Goal: Information Seeking & Learning: Check status

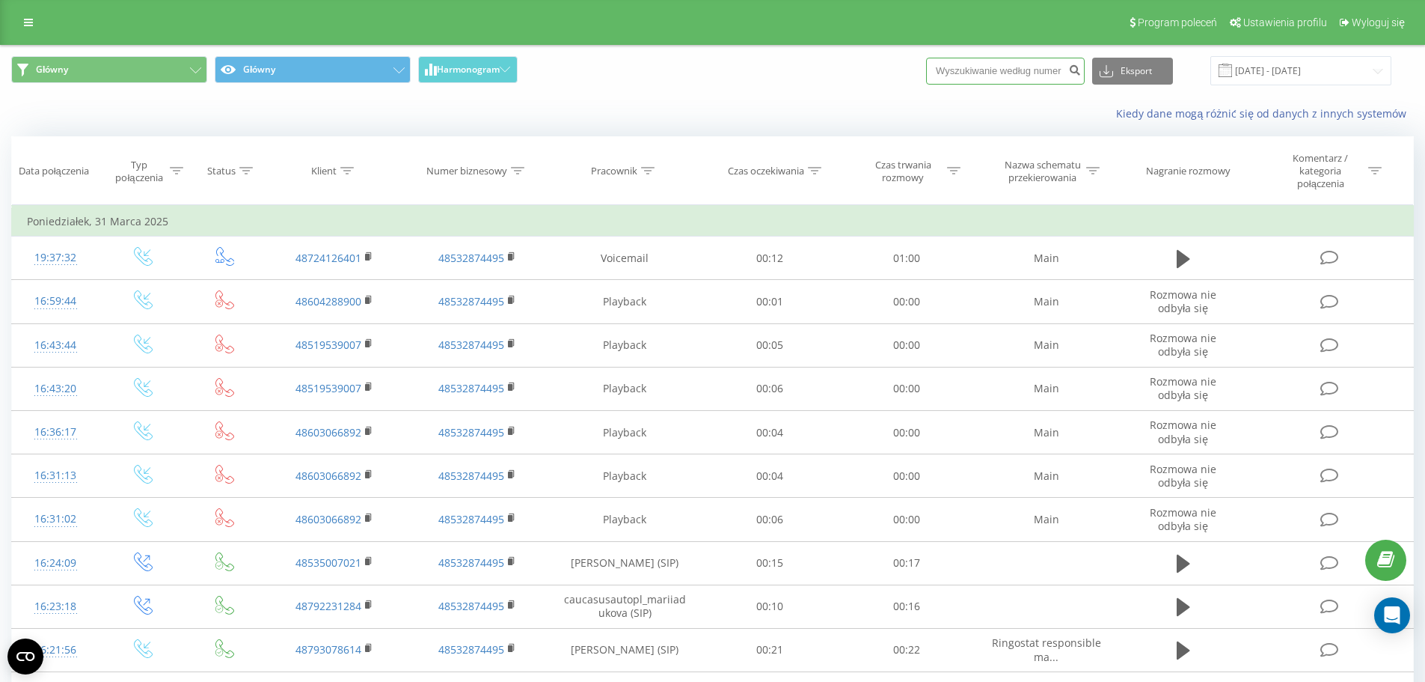
click at [984, 82] on input at bounding box center [1005, 71] width 159 height 27
paste input "785777808"
type input "785777808"
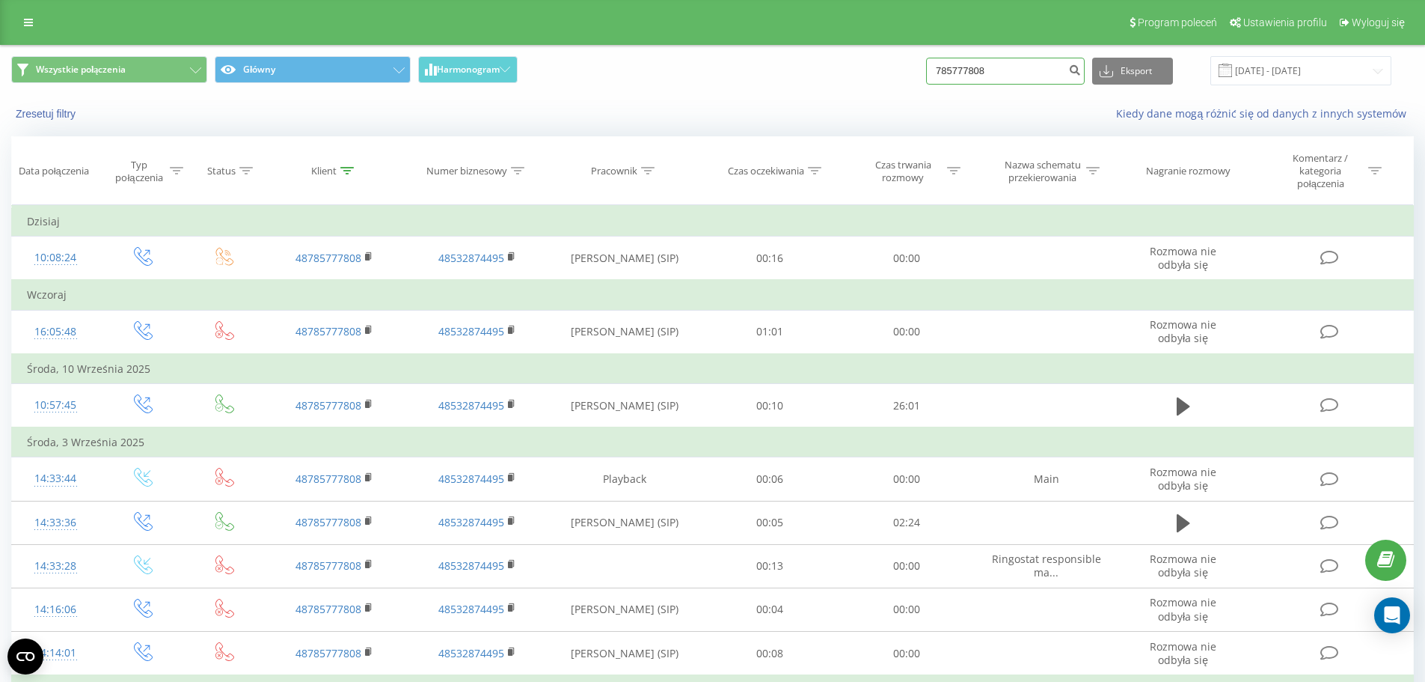
click at [1019, 69] on input "785777808" at bounding box center [1005, 71] width 159 height 27
paste input "33746530"
type input "733746530"
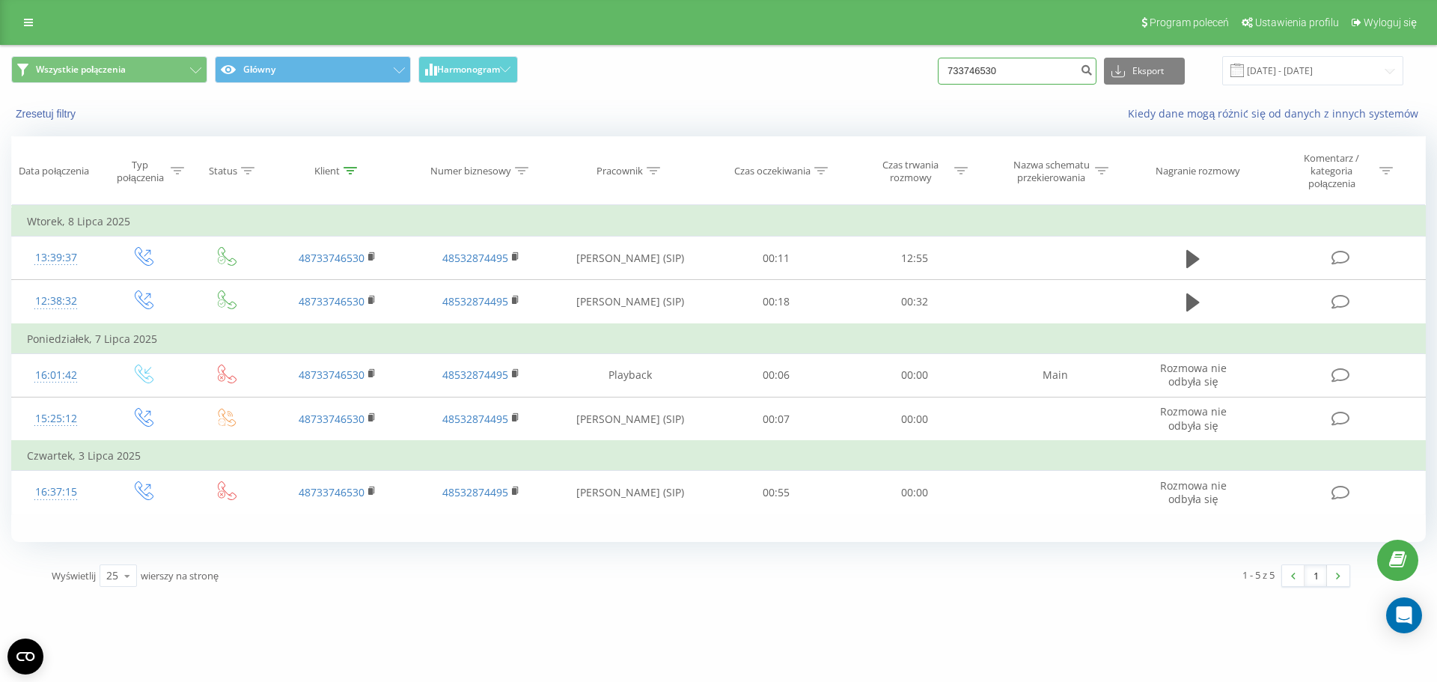
click at [990, 63] on input "733746530" at bounding box center [1016, 71] width 159 height 27
paste input "85777808"
type input "785777808"
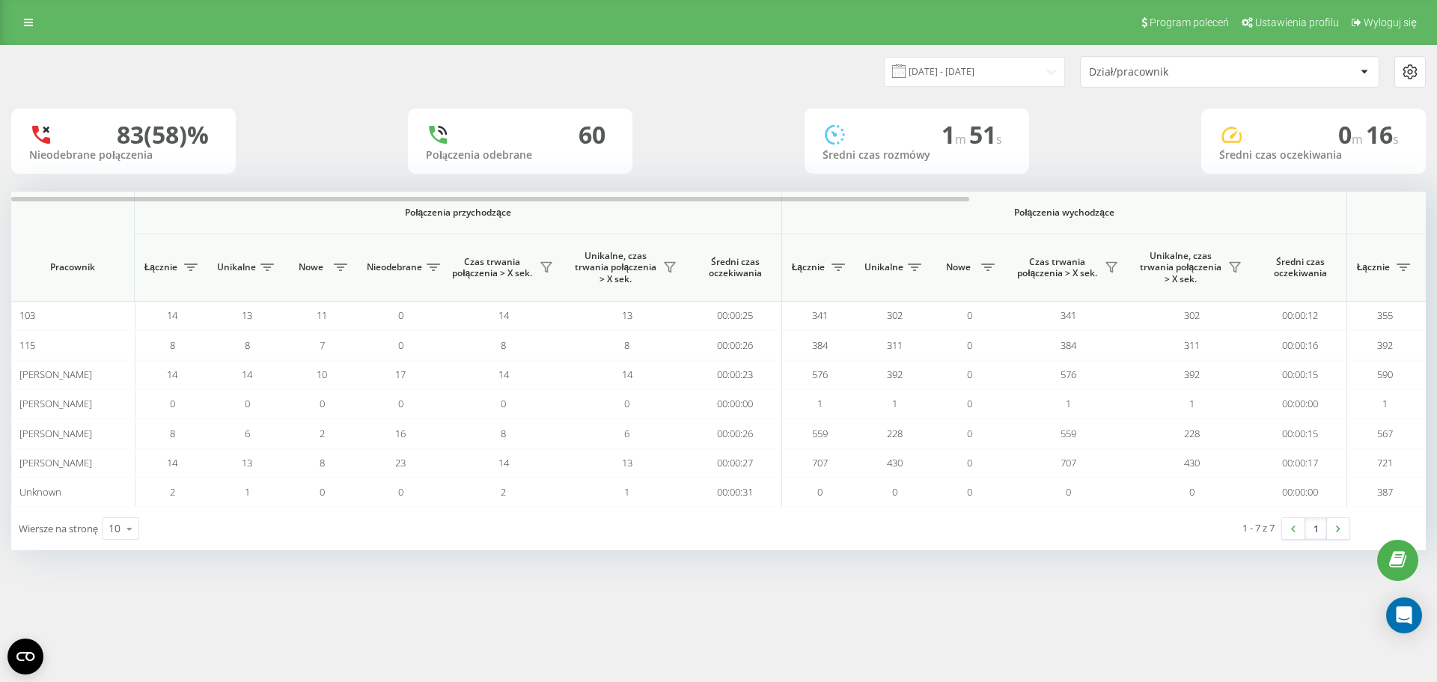
drag, startPoint x: 935, startPoint y: 91, endPoint x: 937, endPoint y: 82, distance: 9.1
click at [935, 91] on div "17.05.2025 - 17.06.2025 Dział/pracownik" at bounding box center [718, 72] width 1435 height 52
click at [937, 82] on input "17.05.2025 - 17.06.2025" at bounding box center [974, 71] width 181 height 29
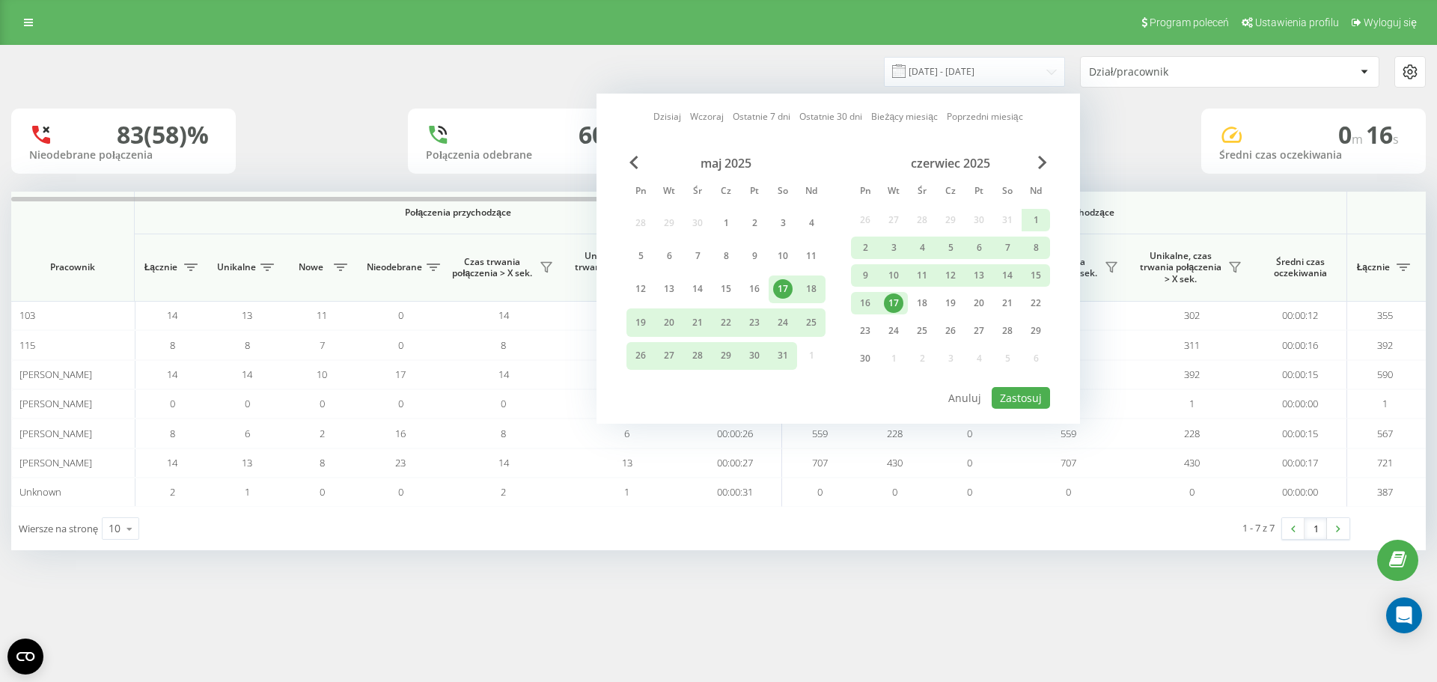
click at [666, 119] on link "Dzisiaj" at bounding box center [667, 116] width 28 height 14
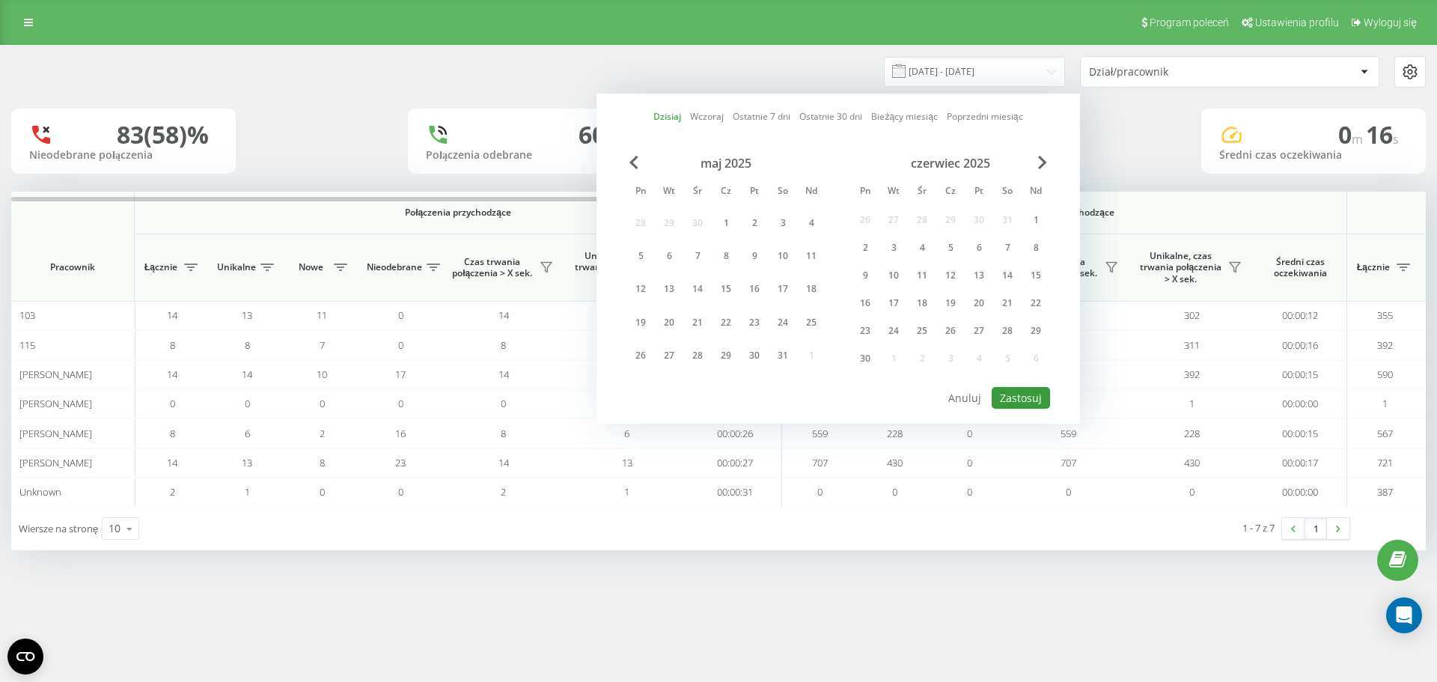
click at [1014, 398] on button "Zastosuj" at bounding box center [1020, 398] width 58 height 22
type input "23.09.2025 - 23.09.2025"
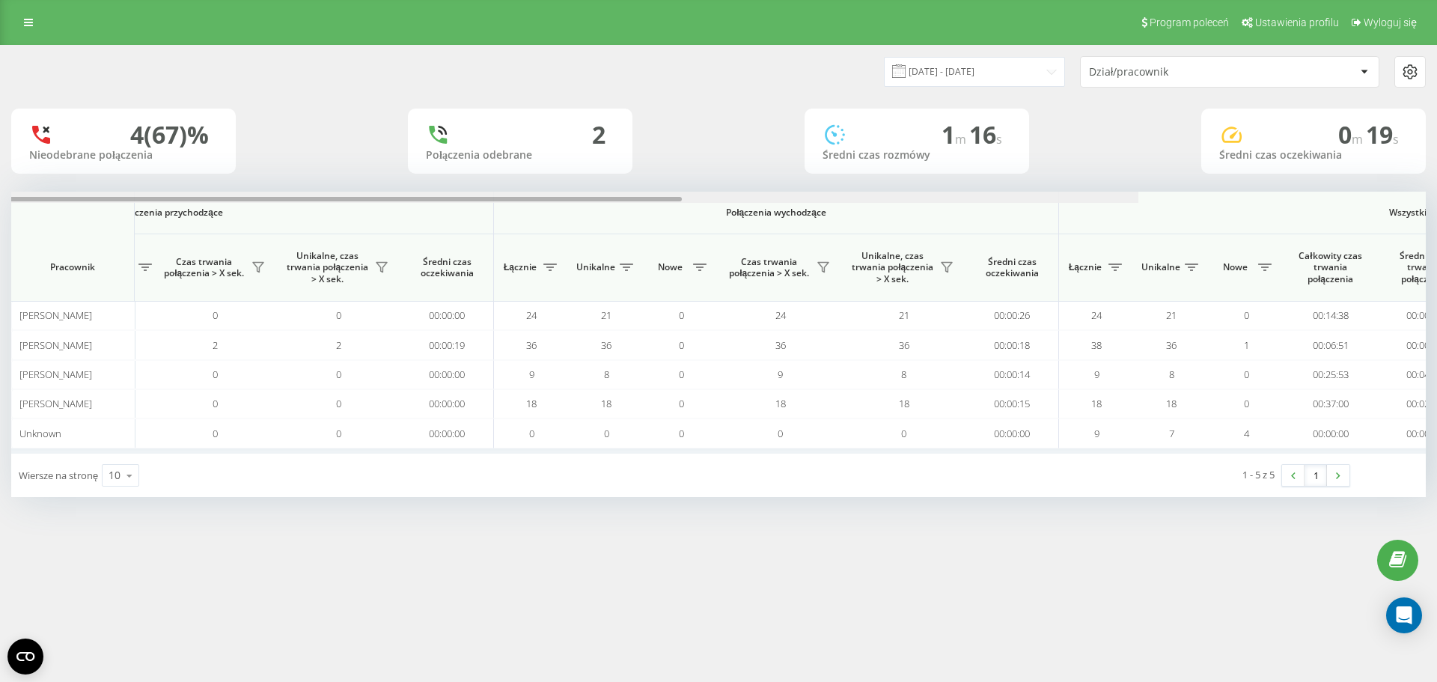
scroll to position [0, 673]
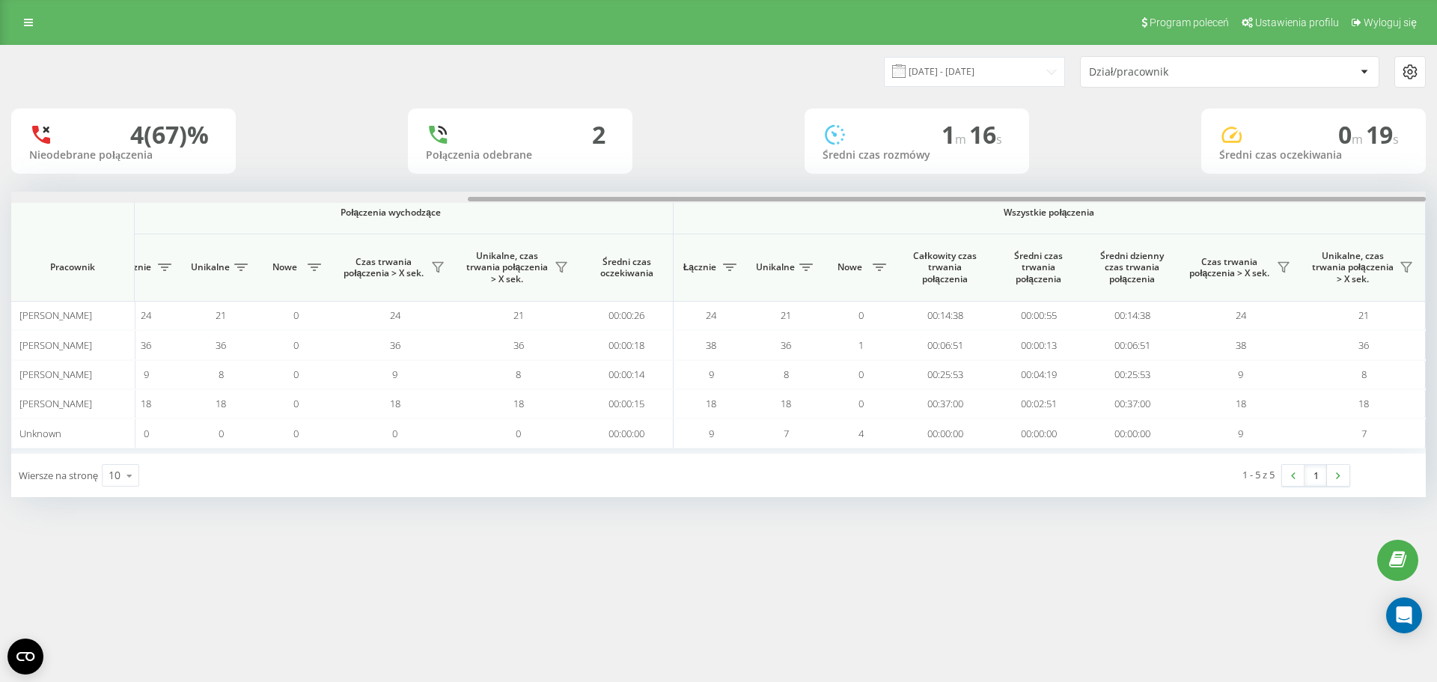
drag, startPoint x: 223, startPoint y: 200, endPoint x: 871, endPoint y: 245, distance: 649.5
click at [871, 245] on div "Połączenia przychodzące Połączenia wychodzące Wszystkie połączenia Pracownik Łą…" at bounding box center [718, 323] width 1414 height 262
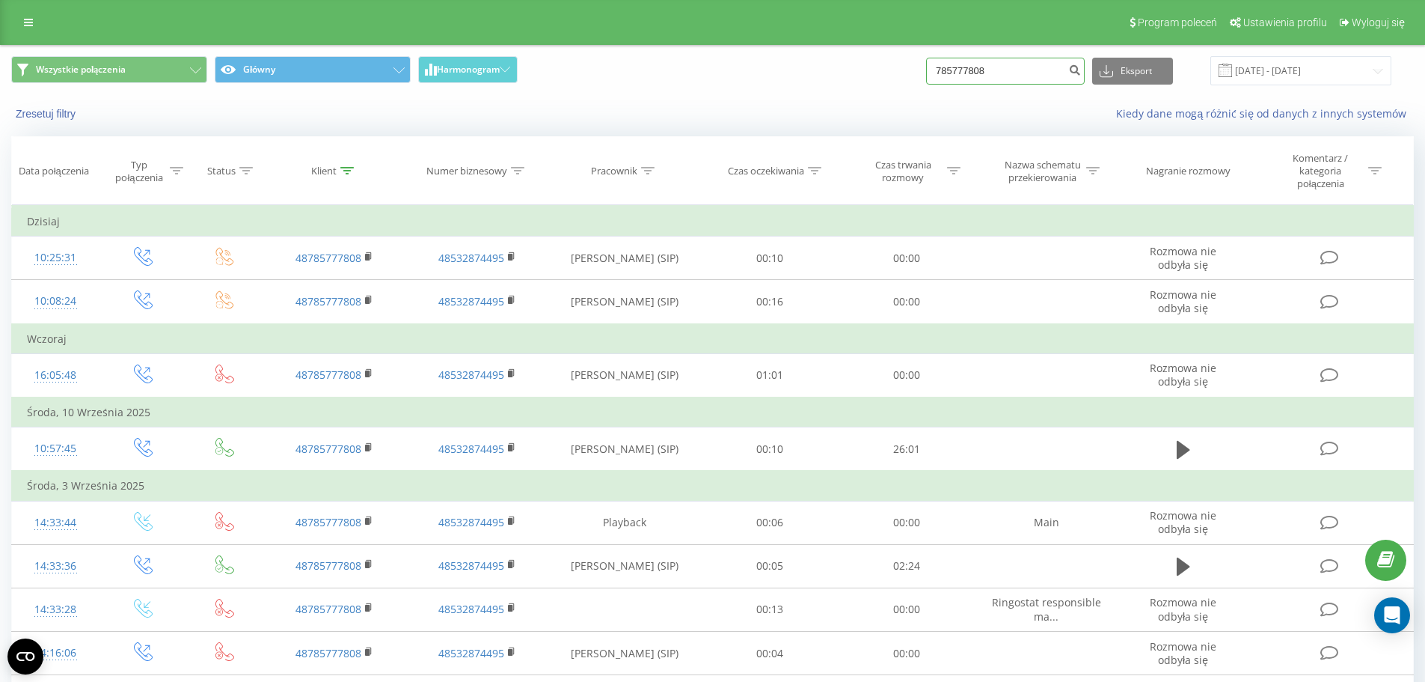
click at [998, 73] on input "785777808" at bounding box center [1005, 71] width 159 height 27
paste input "48604487984"
type input "48604487984"
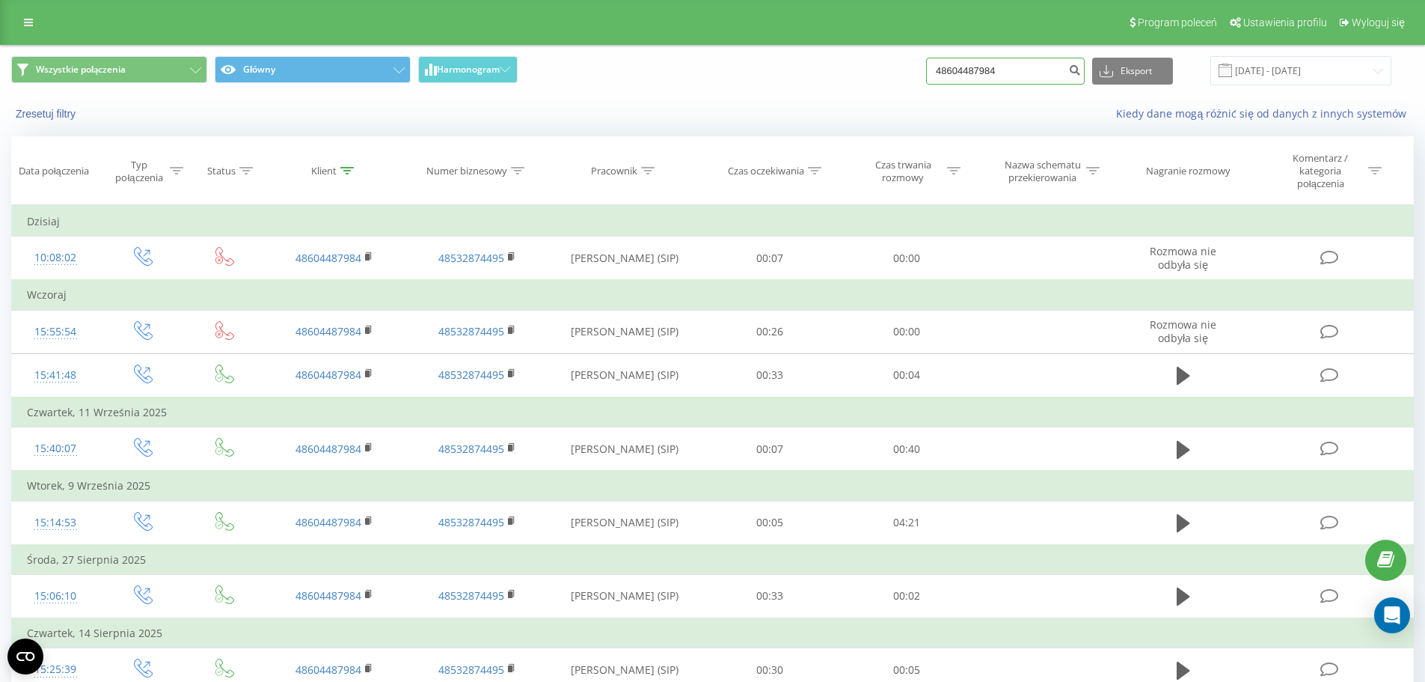
click at [988, 80] on input "48604487984" at bounding box center [1005, 71] width 159 height 27
click at [1012, 73] on input "48604487984" at bounding box center [1005, 71] width 159 height 27
paste input "451688730"
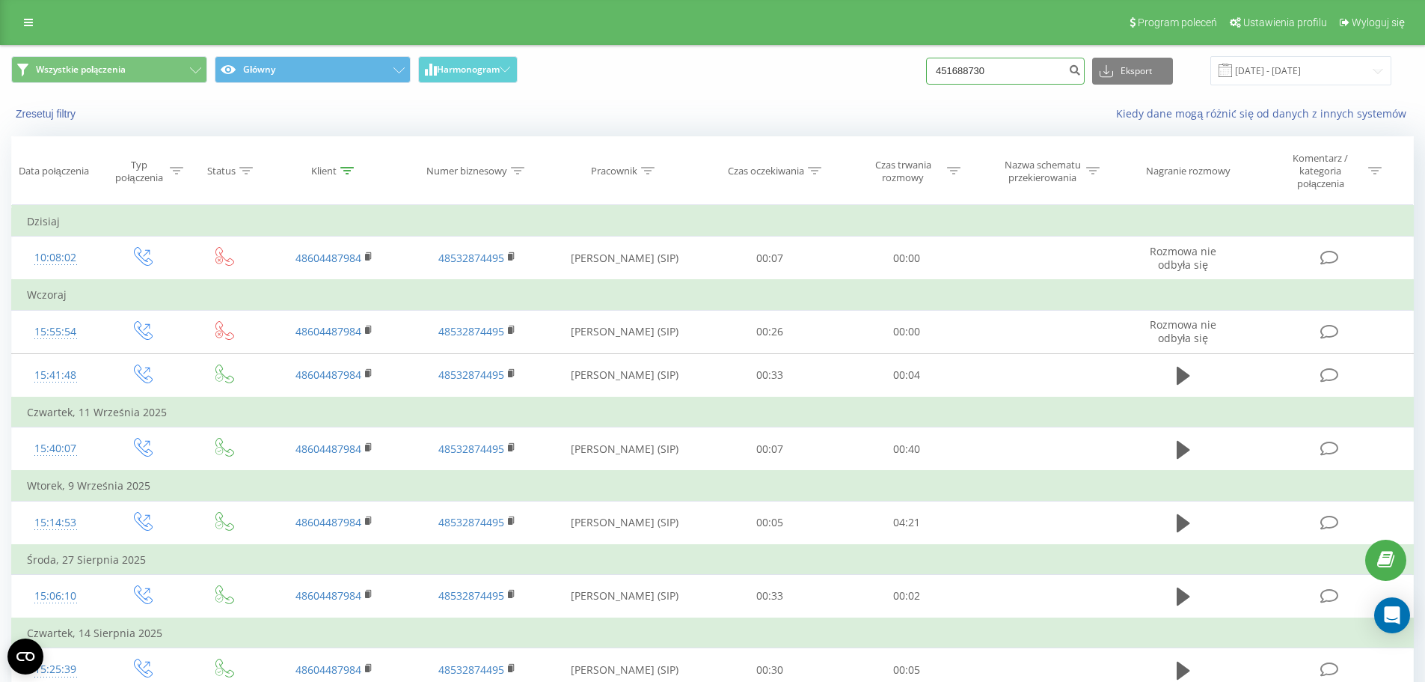
type input "451688730"
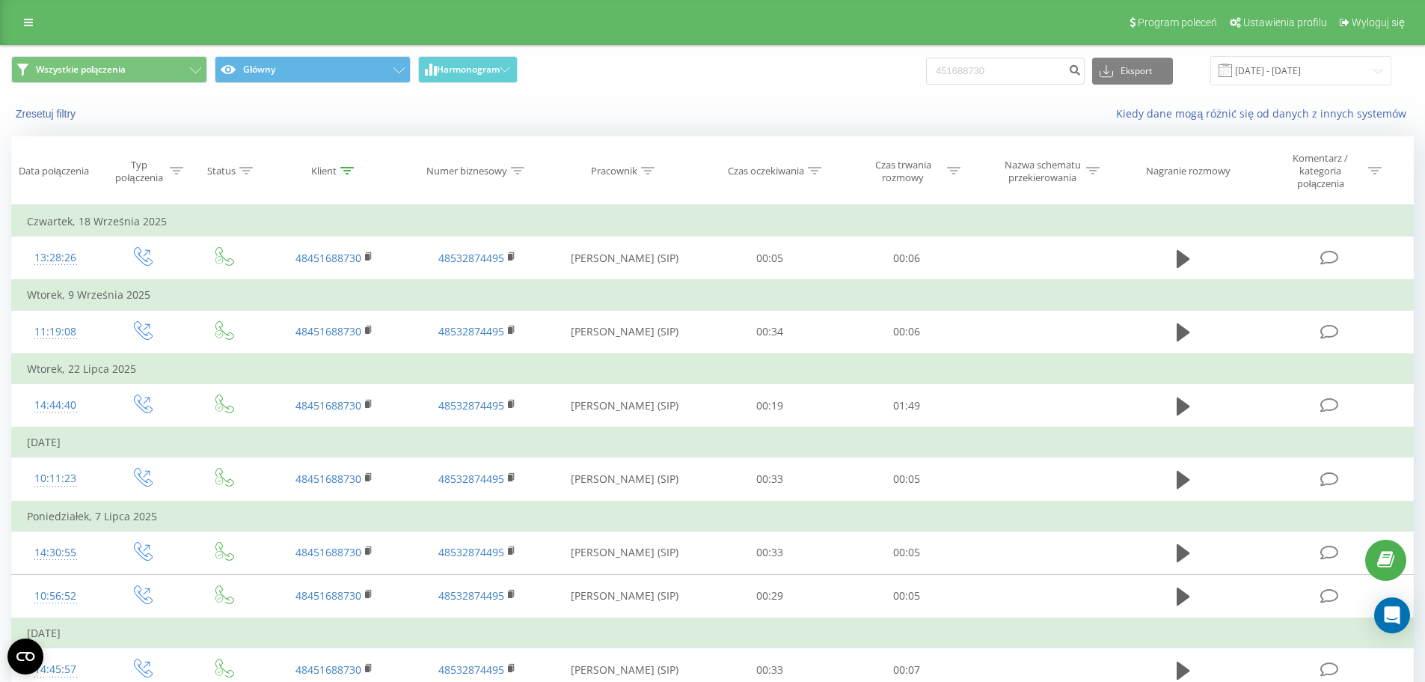
drag, startPoint x: 996, startPoint y: 89, endPoint x: 994, endPoint y: 79, distance: 9.8
click at [995, 86] on div "Wszystkie połączenia Główny Harmonogram 451688730 Eksport .csv .xls .xlsx 23.06…" at bounding box center [713, 71] width 1424 height 50
click at [994, 79] on input "451688730" at bounding box center [1005, 71] width 159 height 27
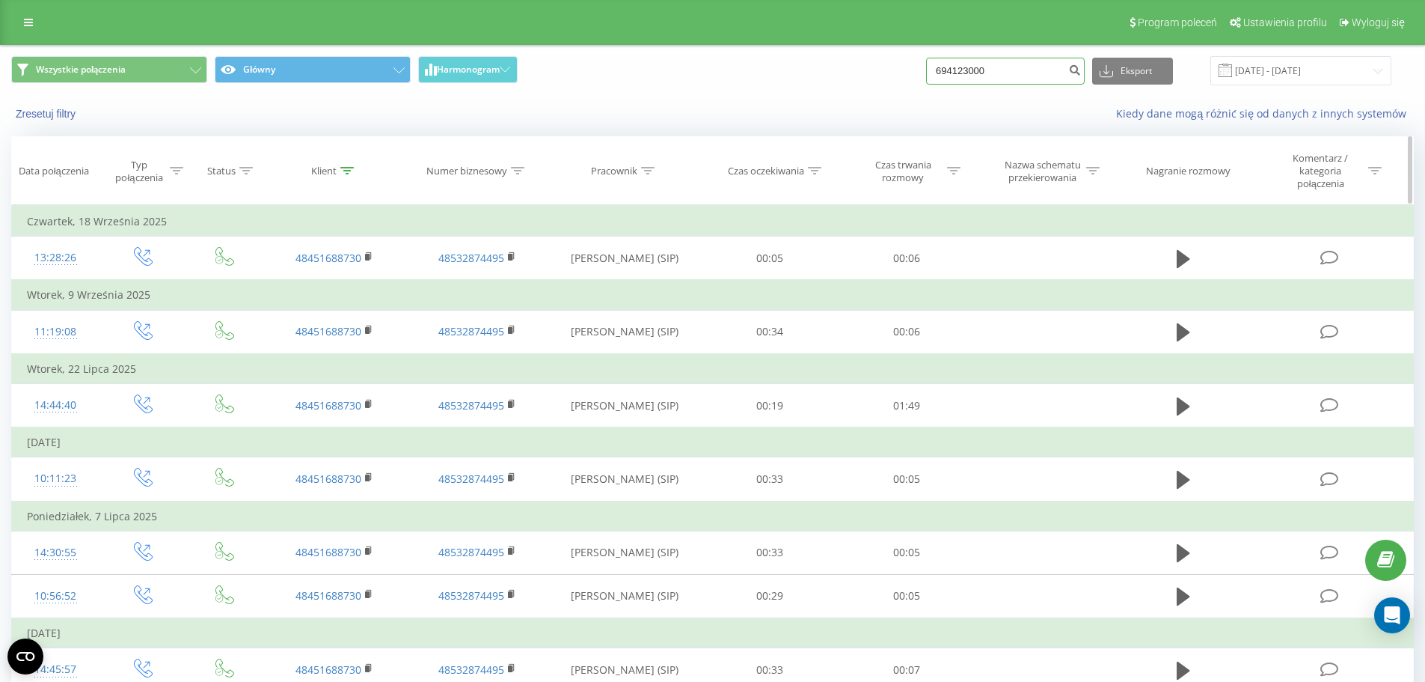
type input "694123000"
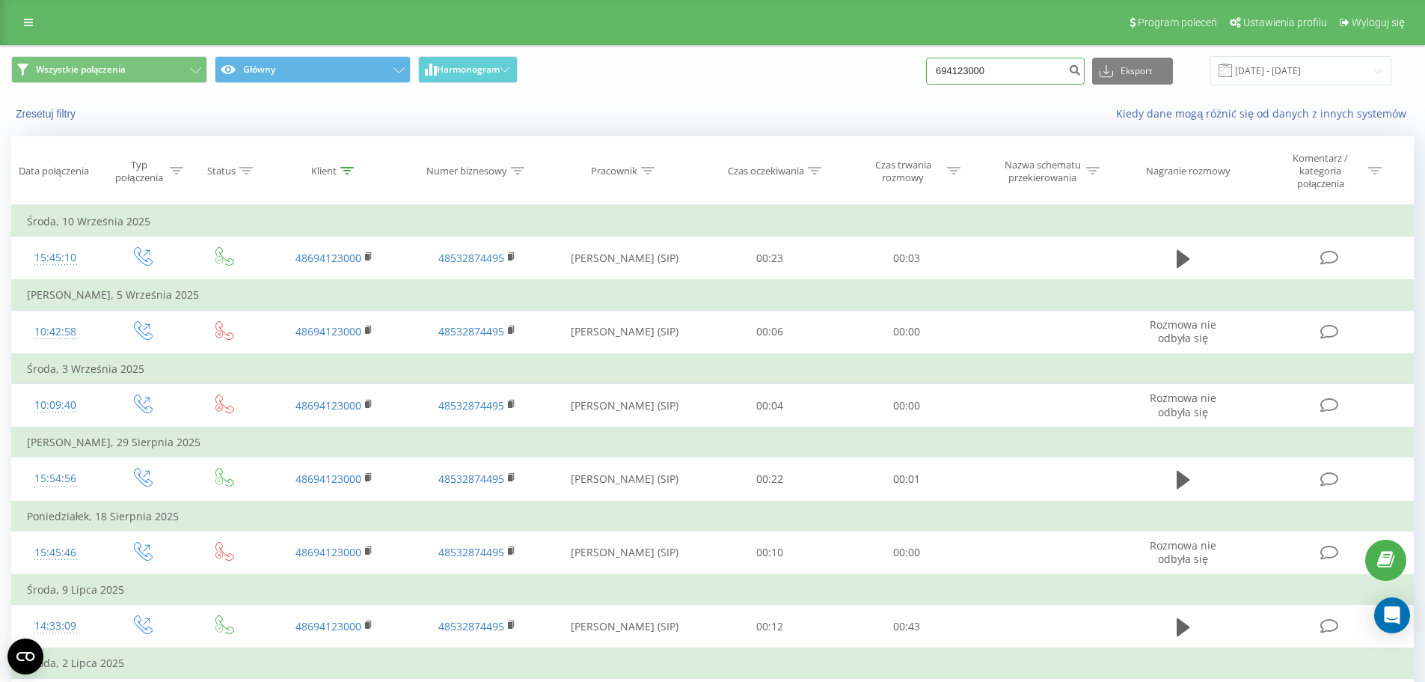
click at [961, 61] on input "694123000" at bounding box center [1005, 71] width 159 height 27
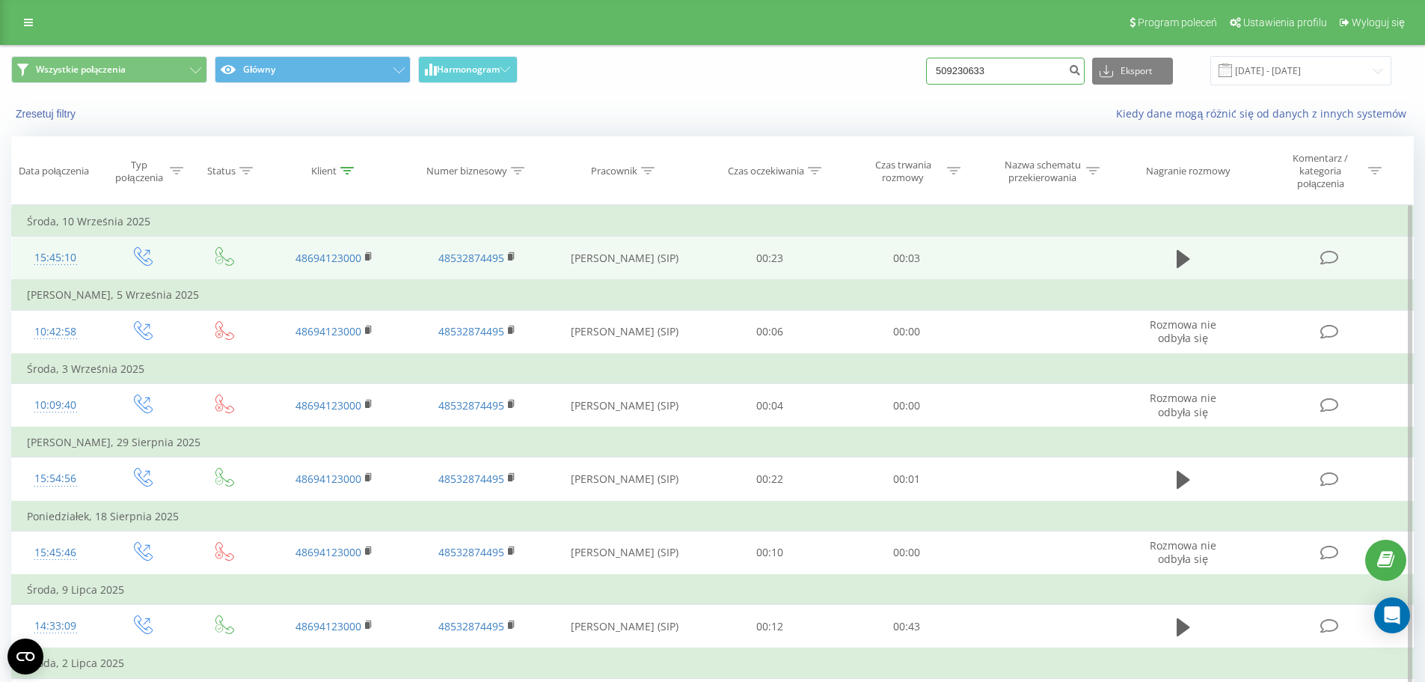
type input "509230633"
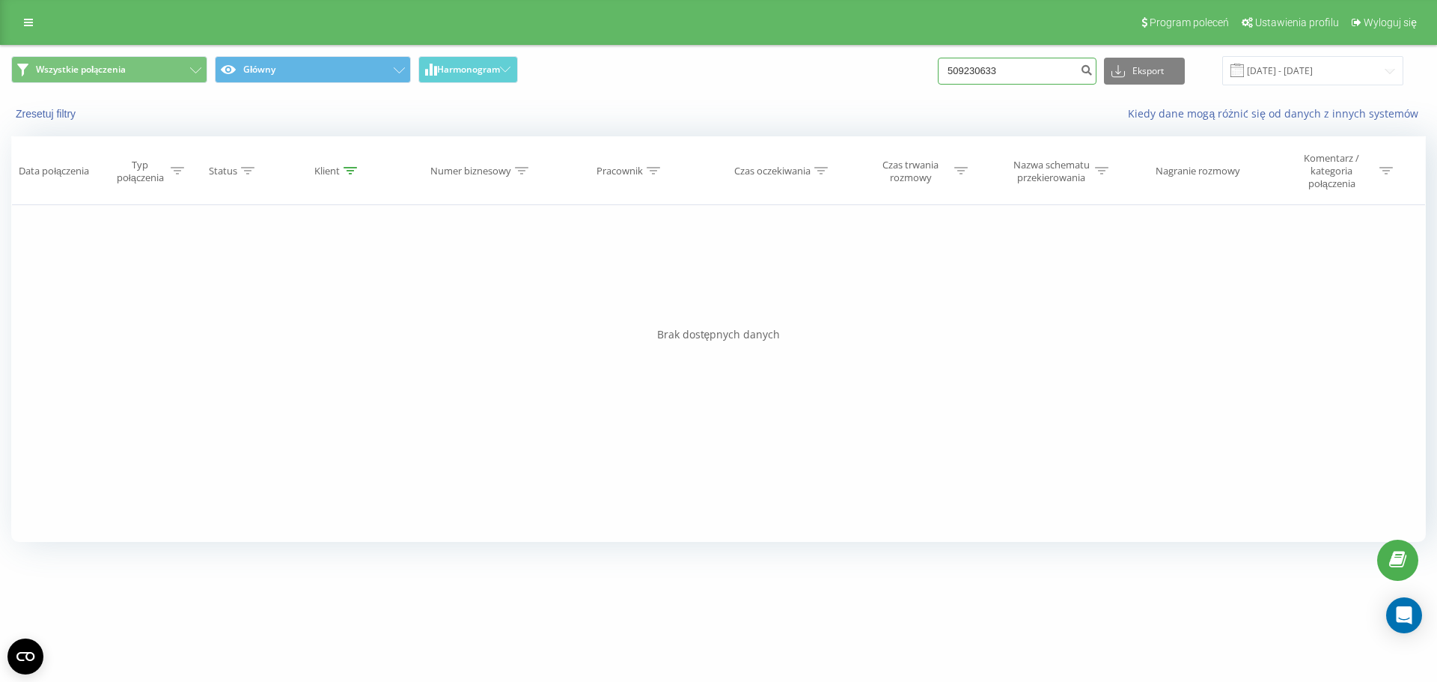
click at [1009, 77] on input "509230633" at bounding box center [1016, 71] width 159 height 27
click at [1015, 76] on input "509230633" at bounding box center [1016, 71] width 159 height 27
type input "509230500"
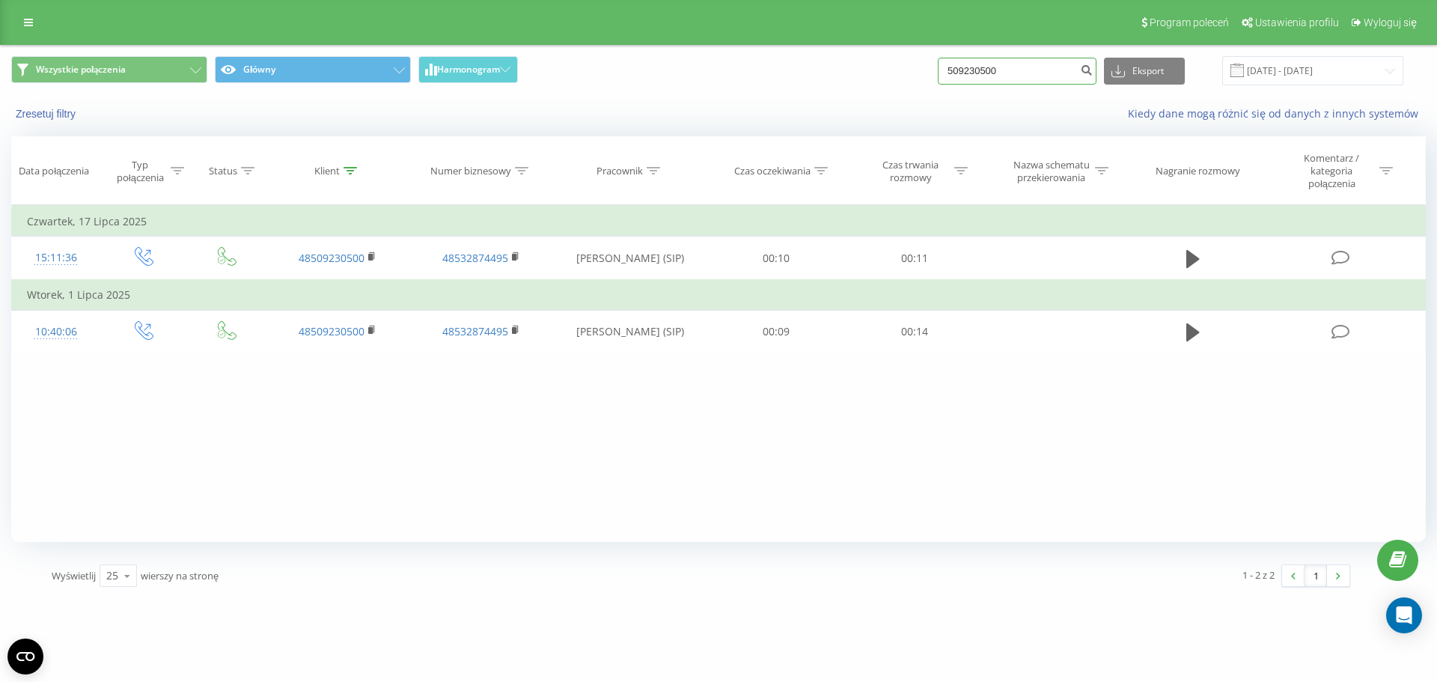
click at [974, 63] on input "509230500" at bounding box center [1016, 71] width 159 height 27
type input "576330399"
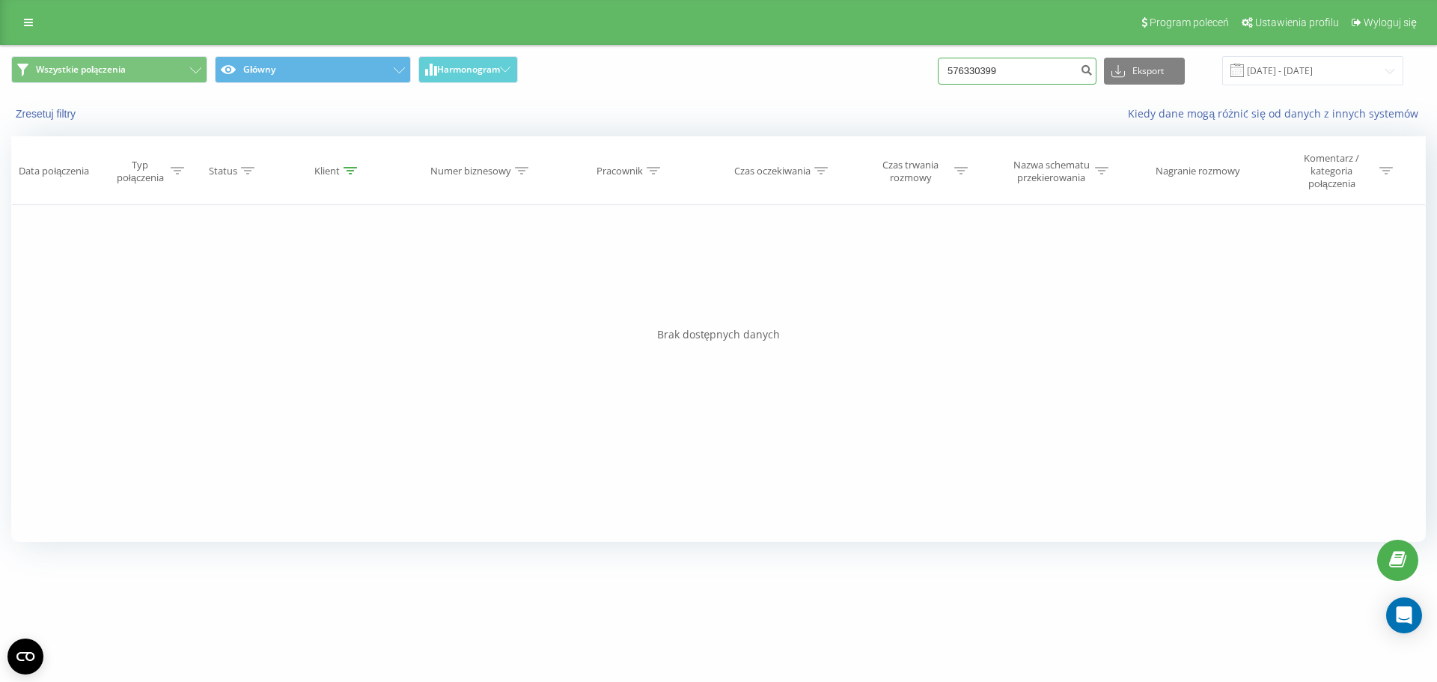
click at [976, 71] on input "576330399" at bounding box center [1016, 71] width 159 height 27
paste input "601 344 932"
type input "601 344 932"
click at [1040, 75] on input "576330399" at bounding box center [1016, 71] width 159 height 27
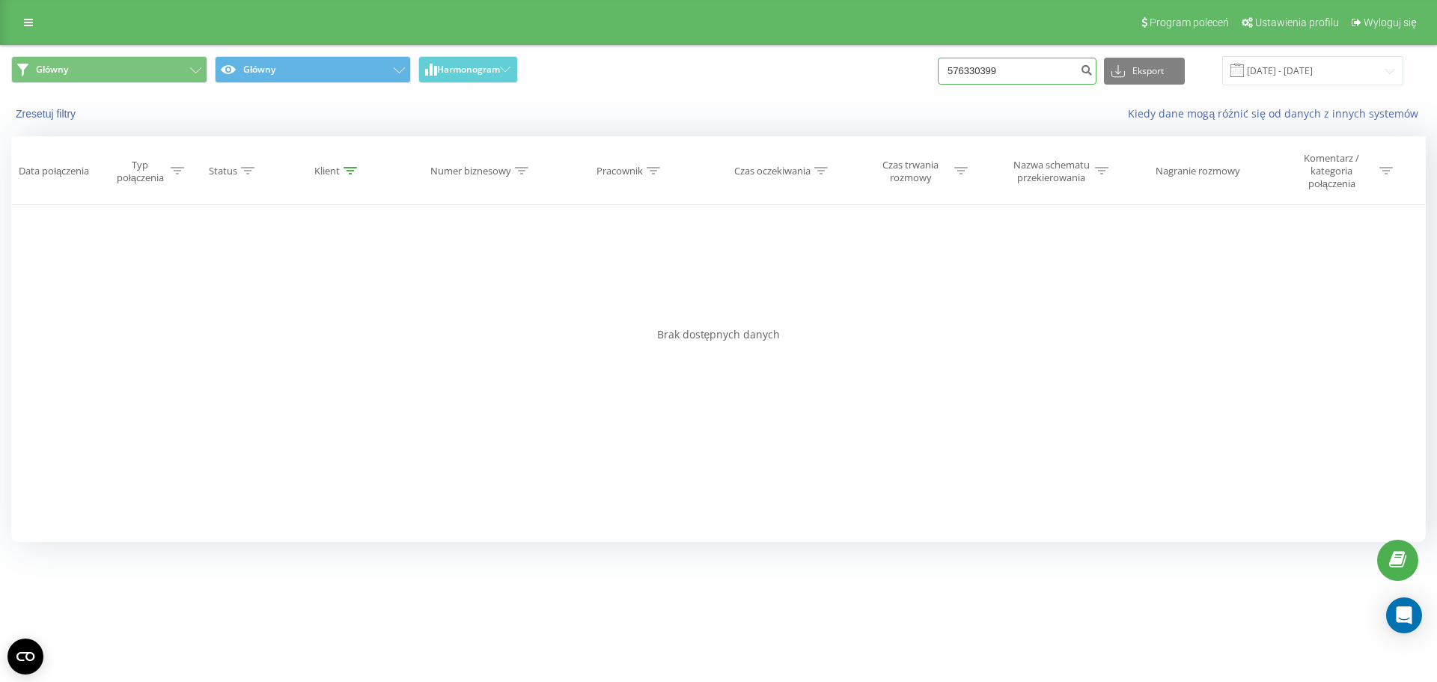
click at [1040, 75] on input "576330399" at bounding box center [1016, 71] width 159 height 27
paste input "48 608 120 205"
type input "48 608 120 205"
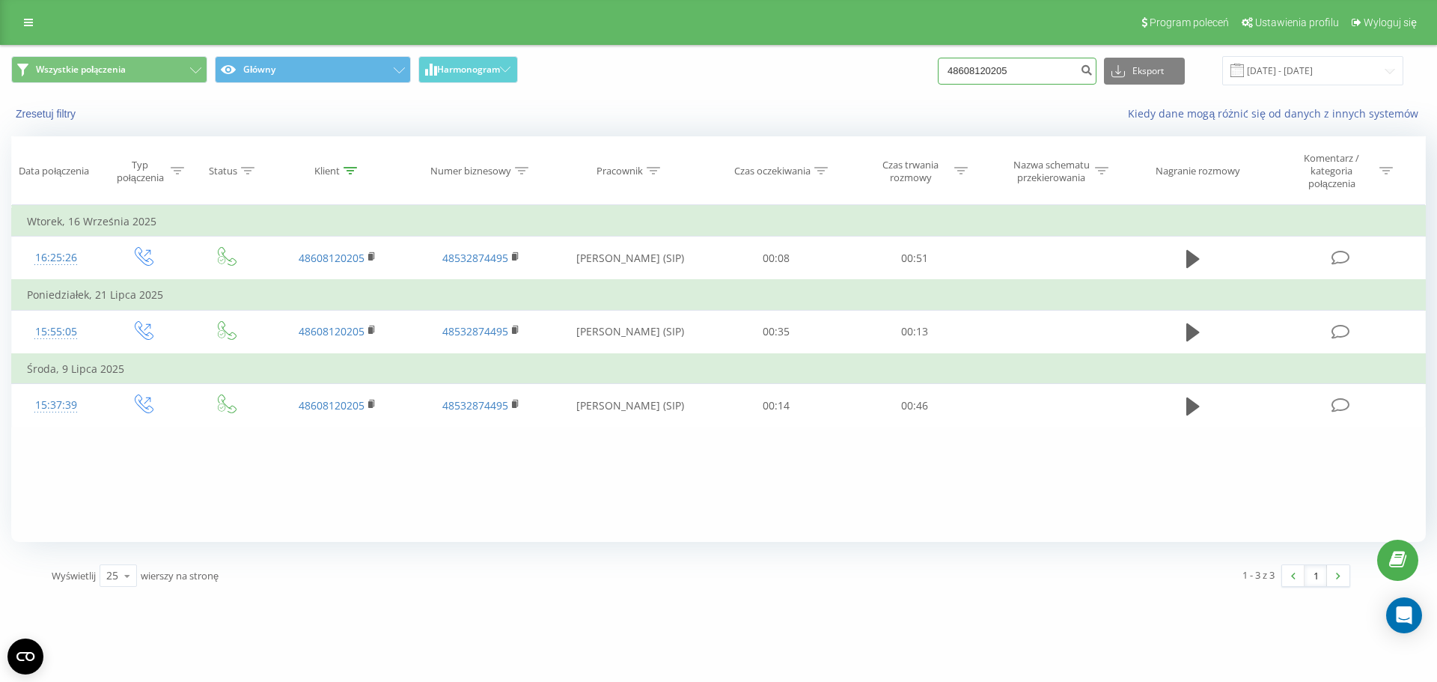
click at [983, 75] on input "48608120205" at bounding box center [1016, 71] width 159 height 27
paste input "603677094"
type input "603677094"
click at [970, 65] on input "603677094" at bounding box center [1016, 71] width 159 height 27
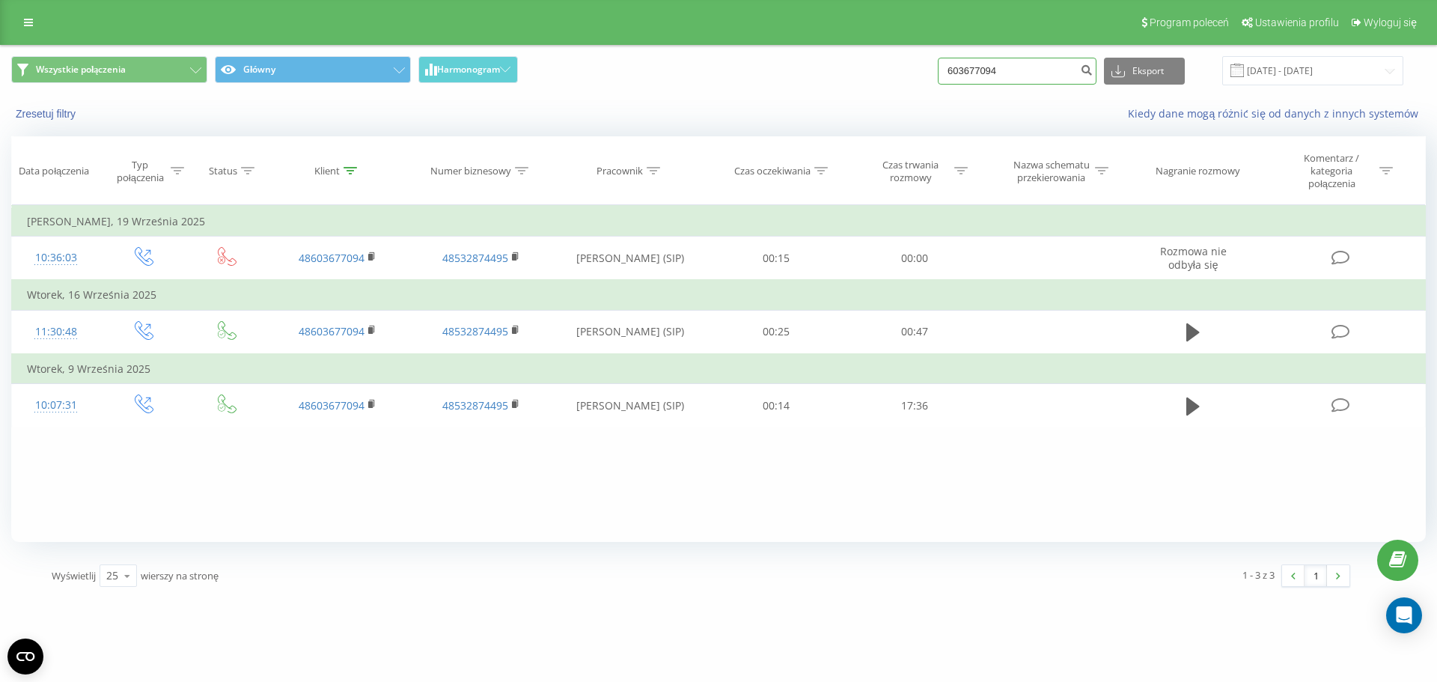
click at [970, 65] on input "603677094" at bounding box center [1016, 71] width 159 height 27
paste input "4872890807"
type input "48728908074"
